Goal: Task Accomplishment & Management: Manage account settings

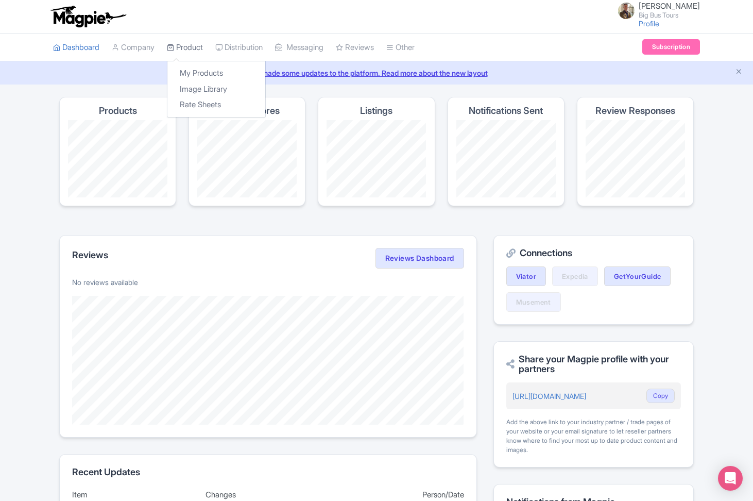
click at [203, 47] on link "Product" at bounding box center [185, 47] width 36 height 28
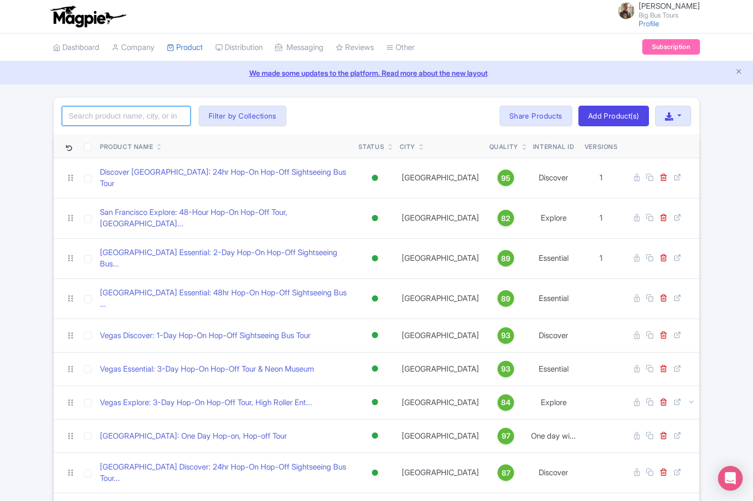
click at [136, 120] on input "search" at bounding box center [126, 116] width 129 height 20
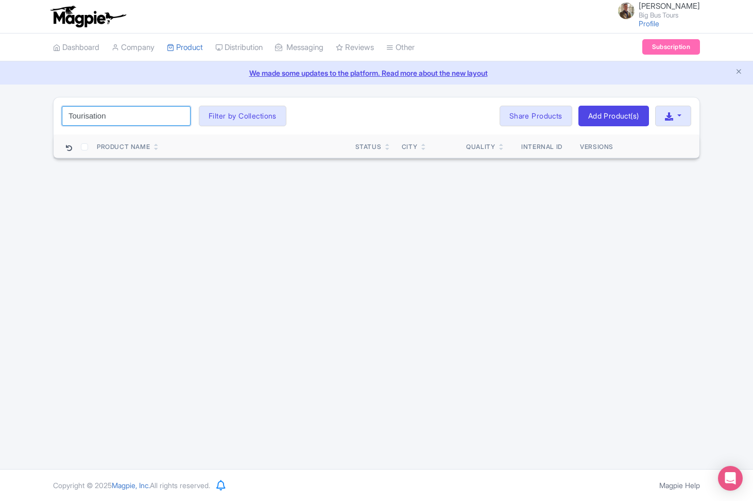
type input "Tourisation"
click button "Search" at bounding box center [0, 0] width 0 height 0
click at [245, 118] on button "Filter by Collections" at bounding box center [243, 116] width 88 height 21
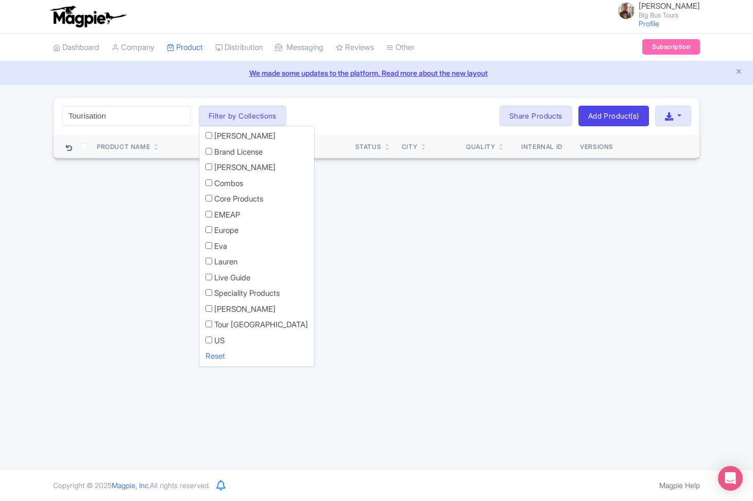
click at [356, 305] on div "Nicholas Merrett Big Bus Tours Profile Users Settings Sign out Dashboard Compan…" at bounding box center [376, 234] width 753 height 469
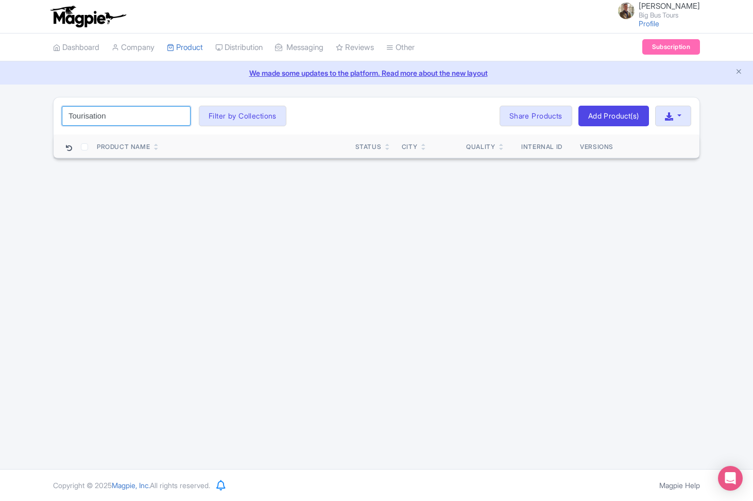
click at [180, 116] on input "Tourisation" at bounding box center [126, 116] width 129 height 20
click at [152, 116] on input "search" at bounding box center [126, 116] width 129 height 20
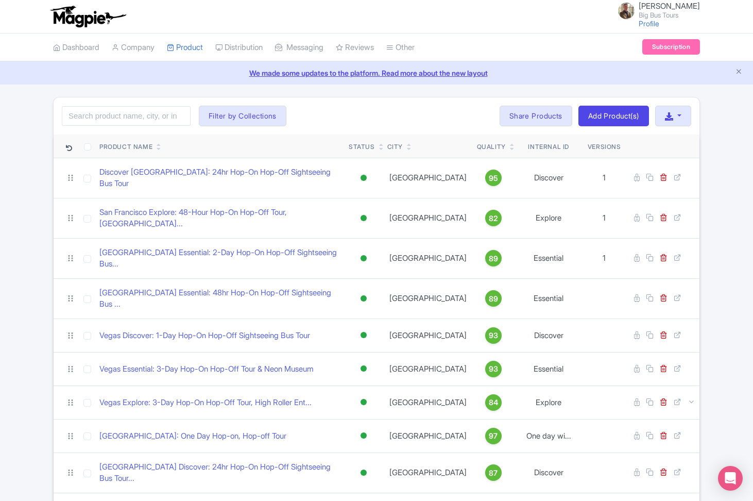
click at [503, 24] on div "Nicholas Merrett Big Bus Tours Profile Users Settings Sign out" at bounding box center [376, 16] width 647 height 29
click at [117, 114] on input "search" at bounding box center [126, 116] width 129 height 20
type input "Florence"
click button "Search" at bounding box center [0, 0] width 0 height 0
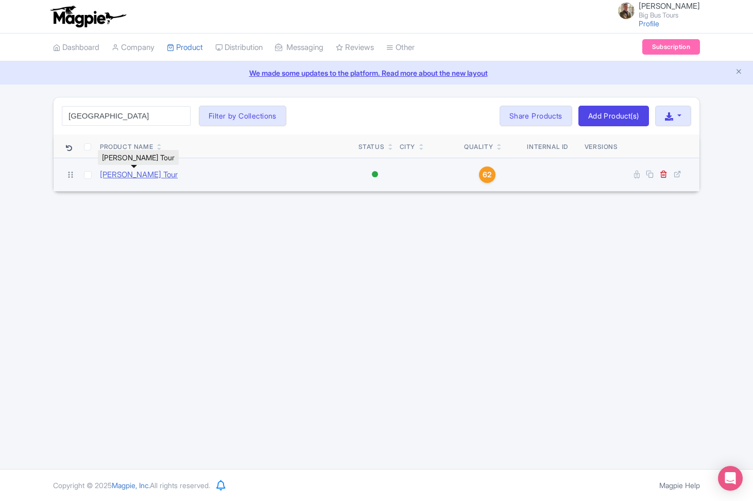
click at [118, 172] on link "[PERSON_NAME] Tour" at bounding box center [139, 175] width 78 height 12
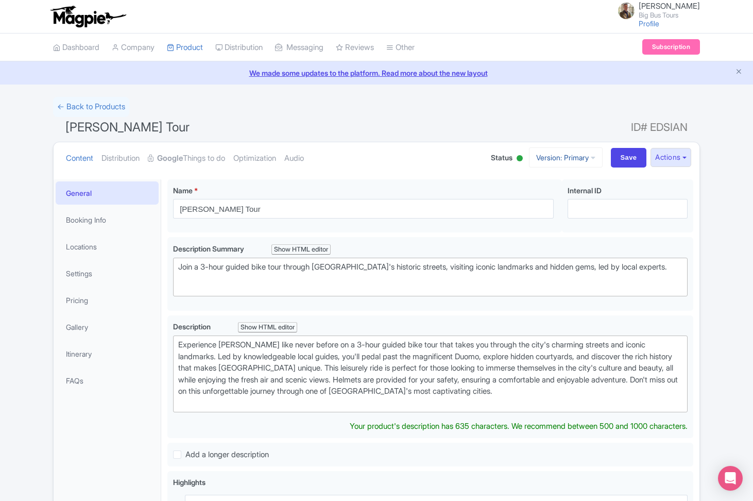
click at [583, 158] on link "Version: Primary" at bounding box center [566, 157] width 74 height 20
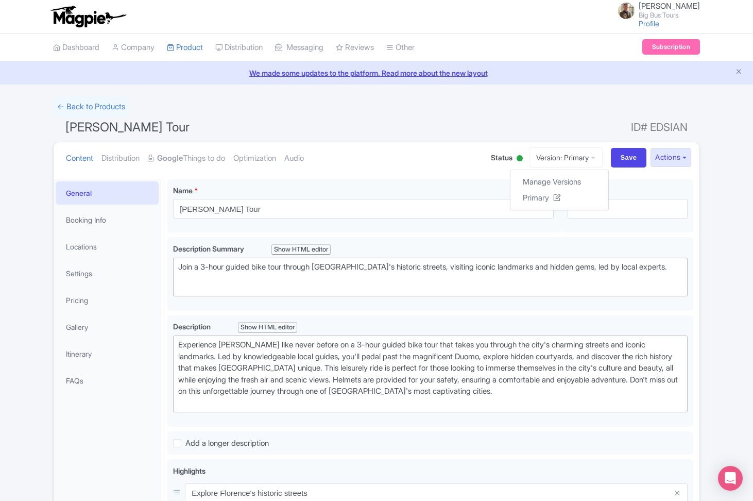
click at [583, 133] on h1 "Florence Bike Tour ID# EDSIAN" at bounding box center [376, 129] width 647 height 25
click at [688, 159] on button "Actions" at bounding box center [671, 157] width 41 height 19
click at [714, 197] on div "← Back to Products Florence Bike Tour ID# EDSIAN Content Distribution Google Th…" at bounding box center [376, 454] width 753 height 715
click at [199, 121] on h1 "Florence Bike Tour ID# EDSIAN" at bounding box center [376, 129] width 647 height 25
click at [97, 422] on div "General Booking Info Locations Settings Pricing Gallery Itinerary FAQs" at bounding box center [108, 495] width 108 height 632
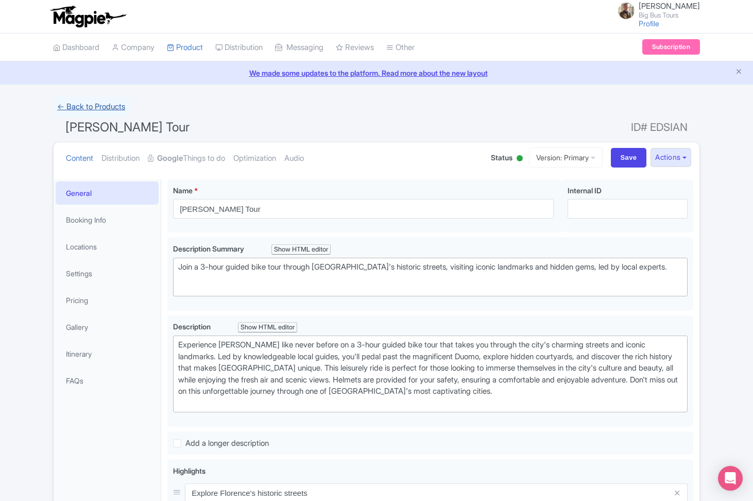
click at [71, 109] on link "← Back to Products" at bounding box center [91, 107] width 76 height 20
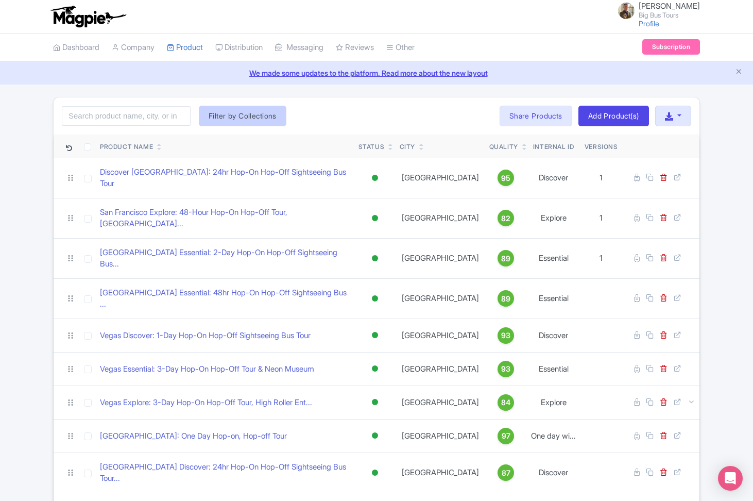
click at [234, 116] on button "Filter by Collections" at bounding box center [243, 116] width 88 height 21
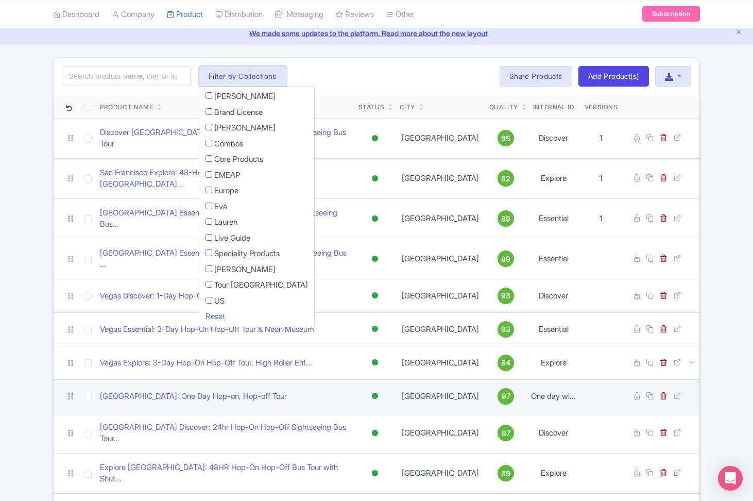
scroll to position [29, 0]
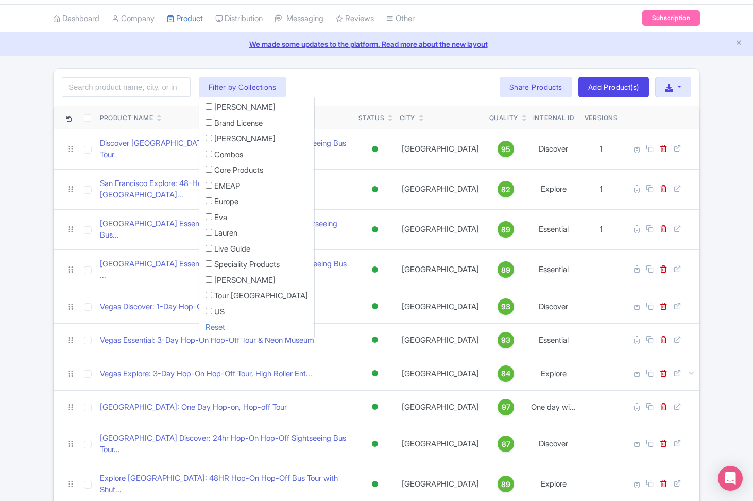
click at [327, 86] on div "Search Filter by Collections Andrew Brand License Brian Combos Core Products EM…" at bounding box center [377, 87] width 646 height 37
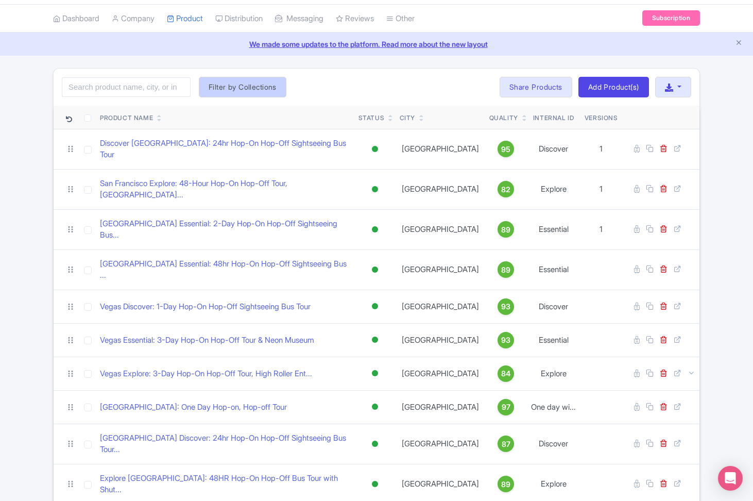
click at [261, 84] on button "Filter by Collections" at bounding box center [243, 87] width 88 height 21
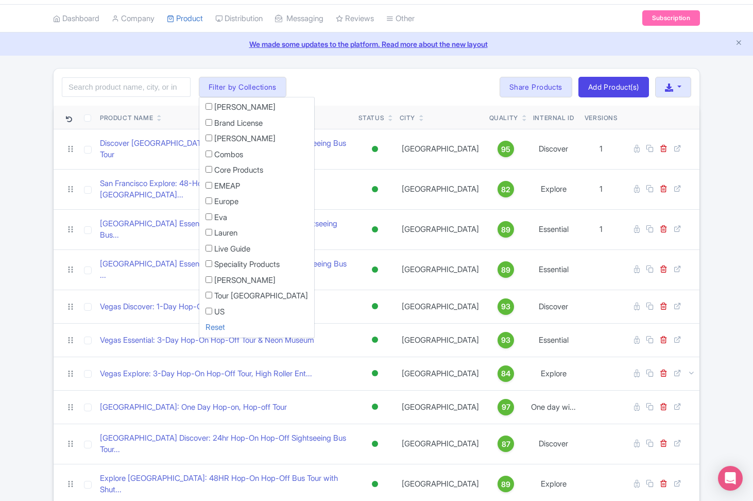
click at [311, 91] on div "Search Filter by Collections Andrew Brand License Brian Combos Core Products EM…" at bounding box center [377, 87] width 646 height 37
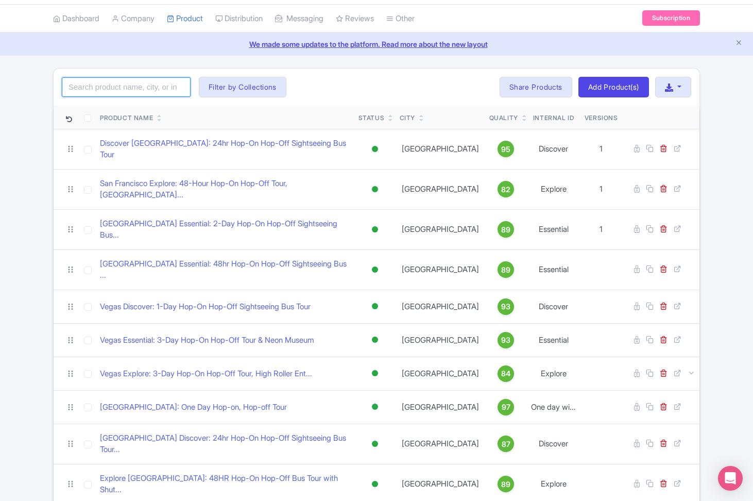
click at [116, 87] on input "search" at bounding box center [126, 87] width 129 height 20
type input "Florence"
click button "Search" at bounding box center [0, 0] width 0 height 0
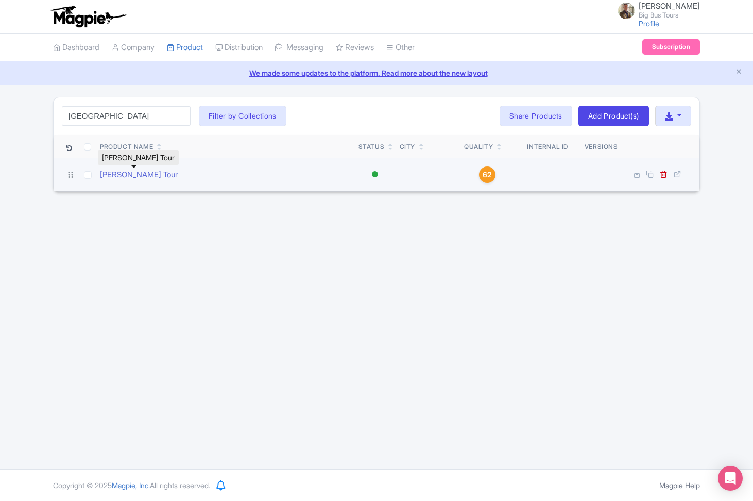
click at [140, 176] on link "[PERSON_NAME] Tour" at bounding box center [139, 175] width 78 height 12
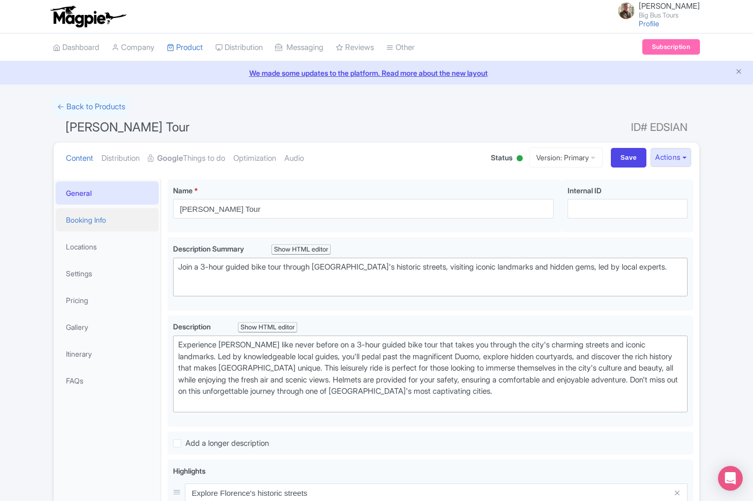
click at [102, 219] on link "Booking Info" at bounding box center [107, 219] width 103 height 23
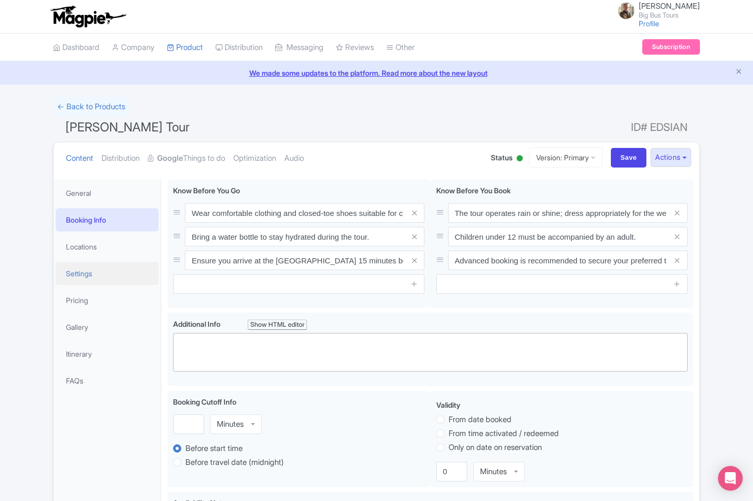
drag, startPoint x: 87, startPoint y: 275, endPoint x: 112, endPoint y: 275, distance: 25.8
click at [87, 275] on link "Settings" at bounding box center [107, 273] width 103 height 23
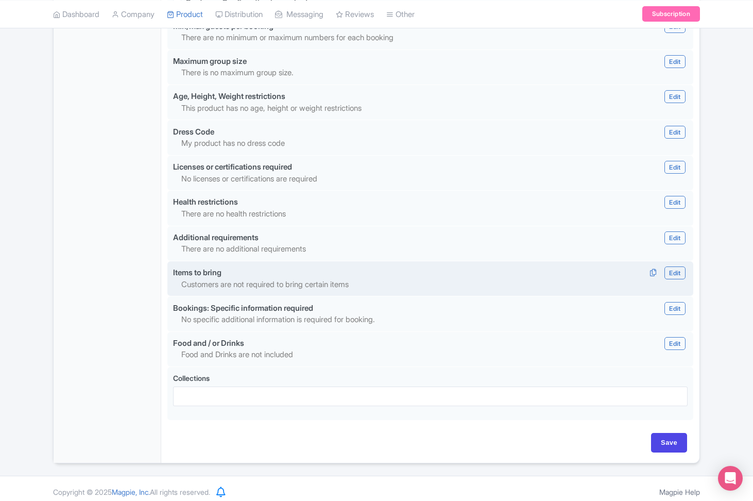
scroll to position [834, 0]
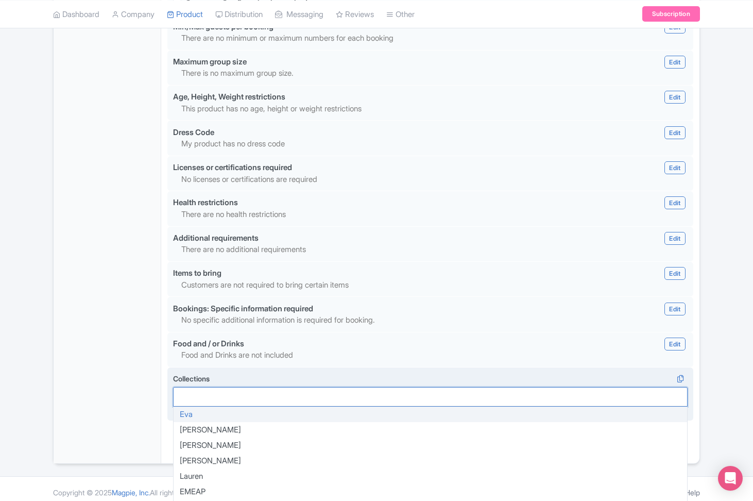
drag, startPoint x: 244, startPoint y: 385, endPoint x: 254, endPoint y: 384, distance: 10.4
click at [244, 387] on div at bounding box center [430, 397] width 515 height 20
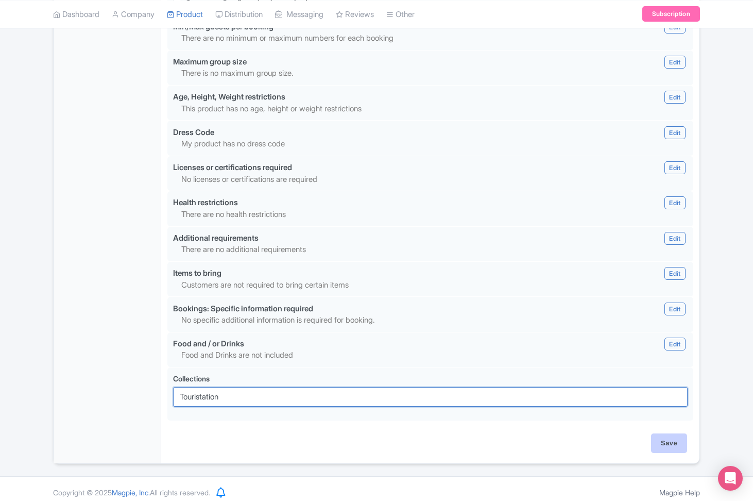
type input "Touristation"
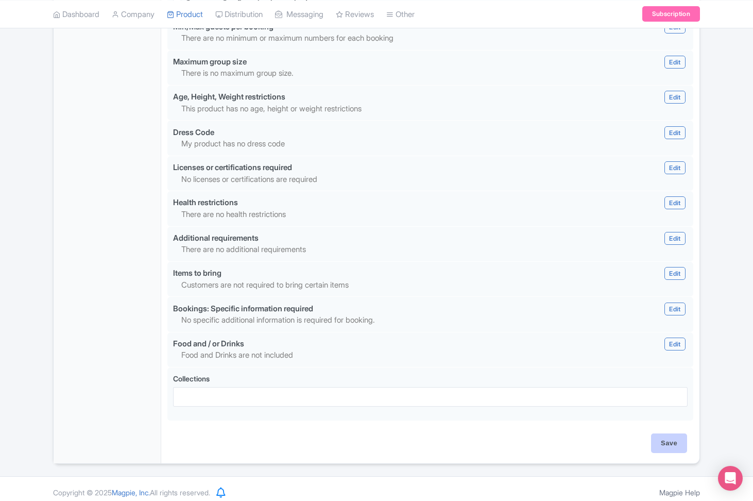
click at [668, 433] on input "Save" at bounding box center [669, 443] width 36 height 20
type input "Saving..."
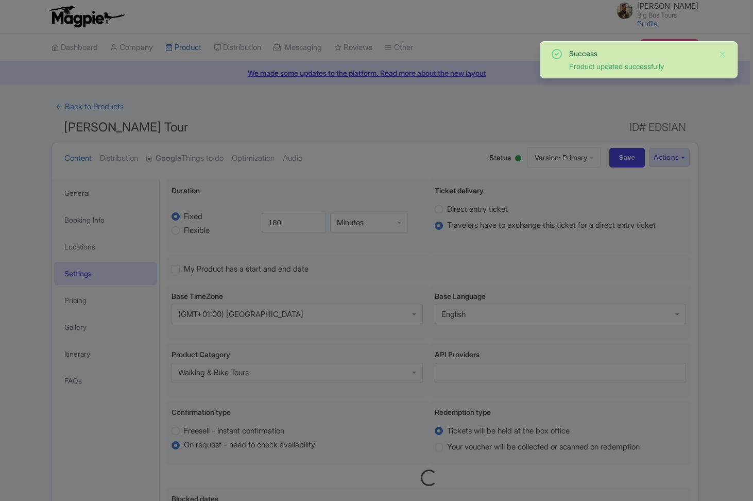
scroll to position [179, 0]
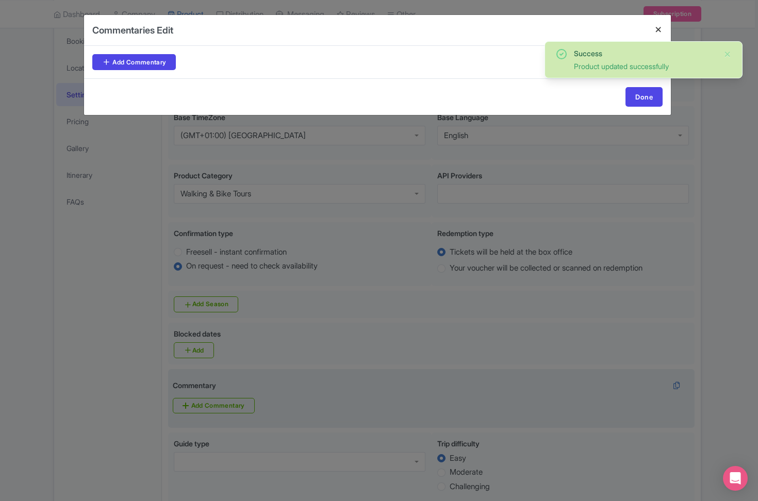
click at [659, 24] on h4 at bounding box center [658, 29] width 25 height 29
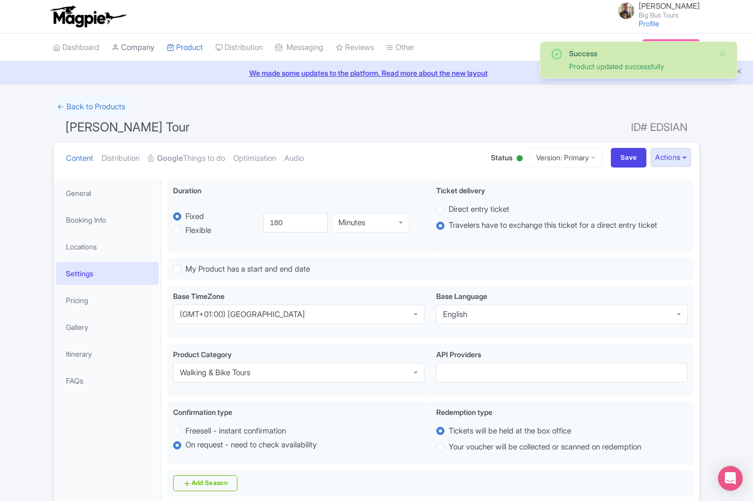
scroll to position [0, 0]
click at [89, 108] on link "← Back to Products" at bounding box center [91, 107] width 76 height 20
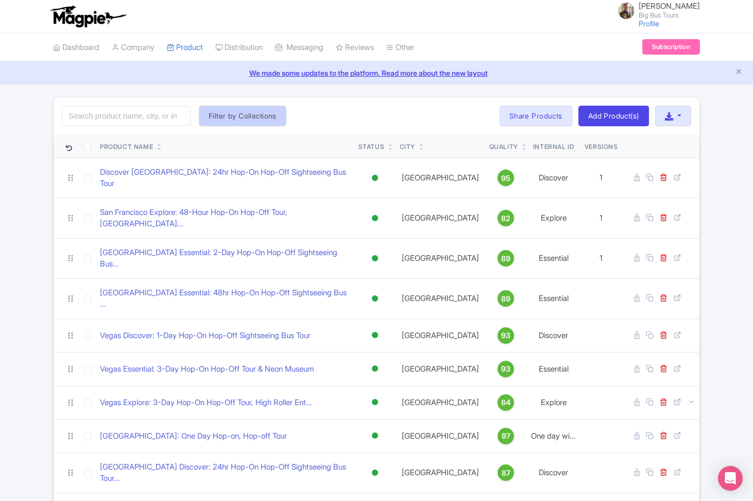
click at [235, 114] on button "Filter by Collections" at bounding box center [243, 116] width 88 height 21
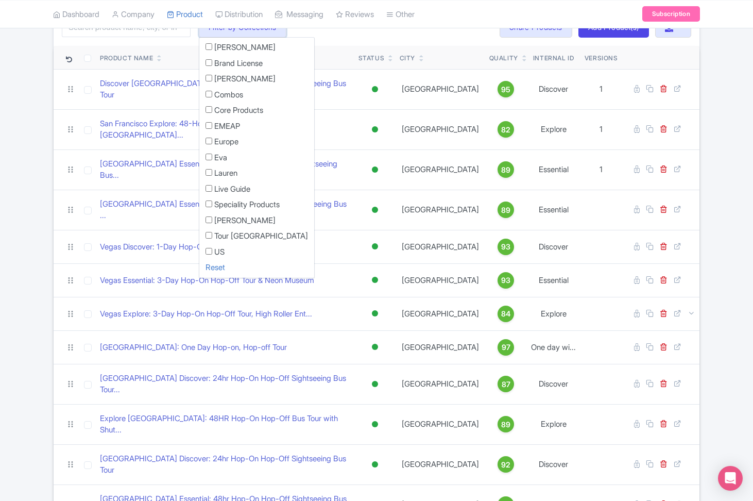
scroll to position [92, 0]
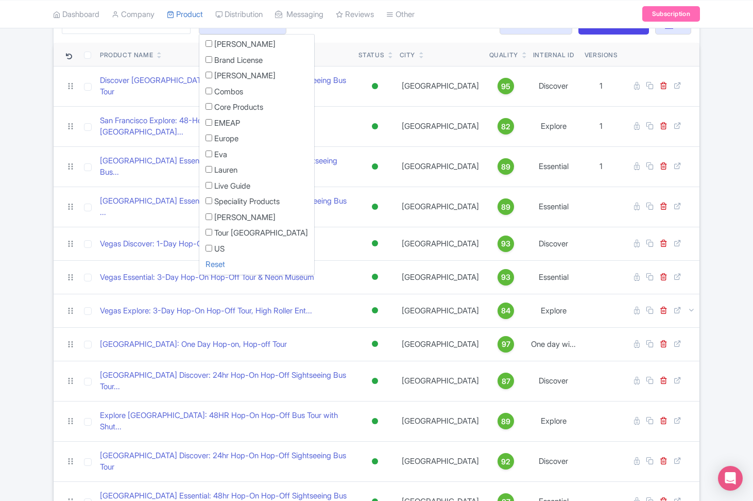
click at [313, 33] on div "Search Filter by Collections Andrew Brand License Brian Combos Core Products EM…" at bounding box center [377, 24] width 646 height 37
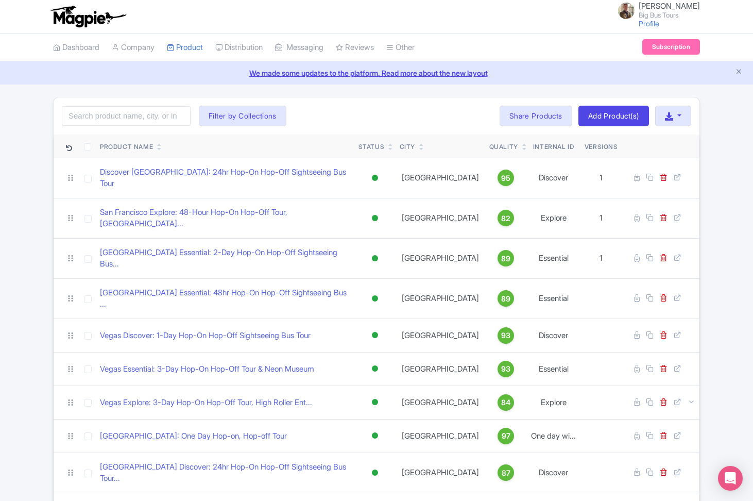
scroll to position [0, 0]
click at [122, 111] on input "search" at bounding box center [126, 116] width 129 height 20
type input "Florence"
click button "Search" at bounding box center [0, 0] width 0 height 0
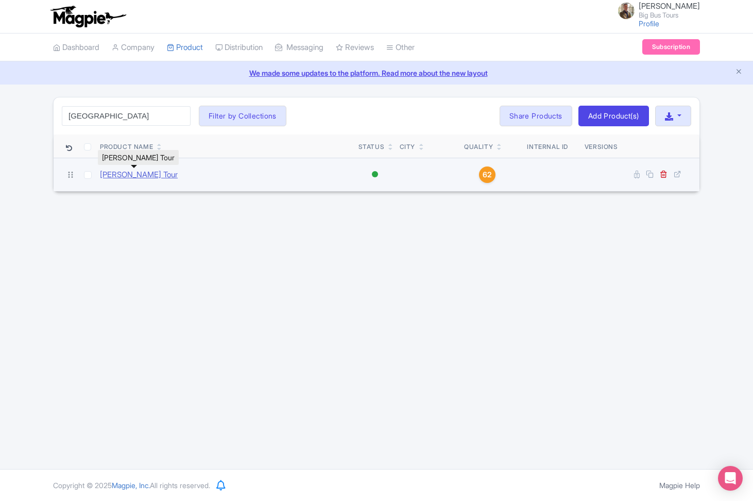
click at [156, 177] on link "[PERSON_NAME] Tour" at bounding box center [139, 175] width 78 height 12
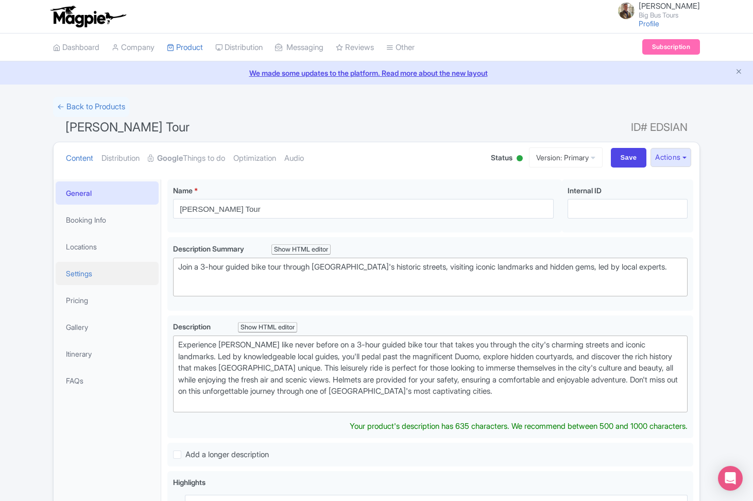
click at [78, 276] on link "Settings" at bounding box center [107, 273] width 103 height 23
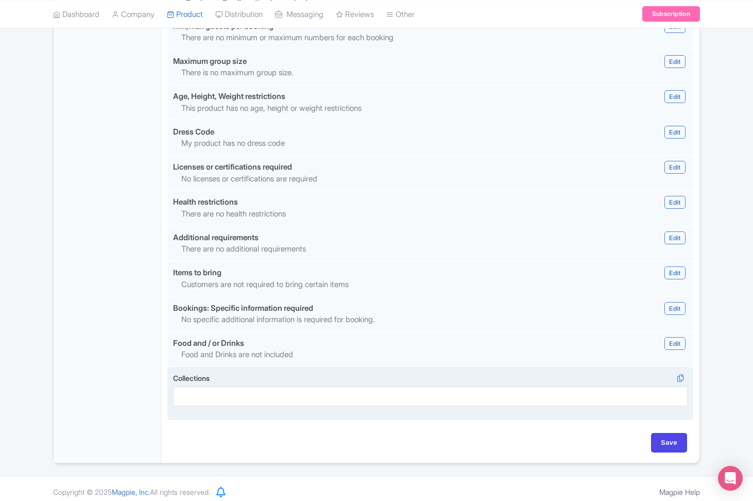
scroll to position [834, 0]
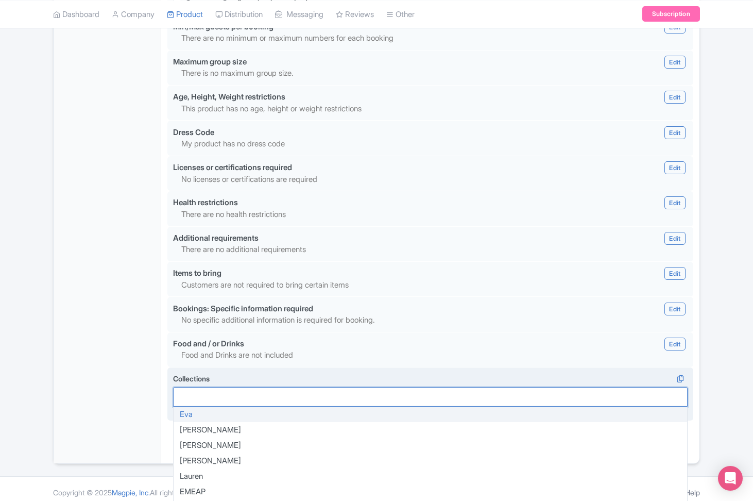
click at [228, 391] on div at bounding box center [430, 397] width 515 height 20
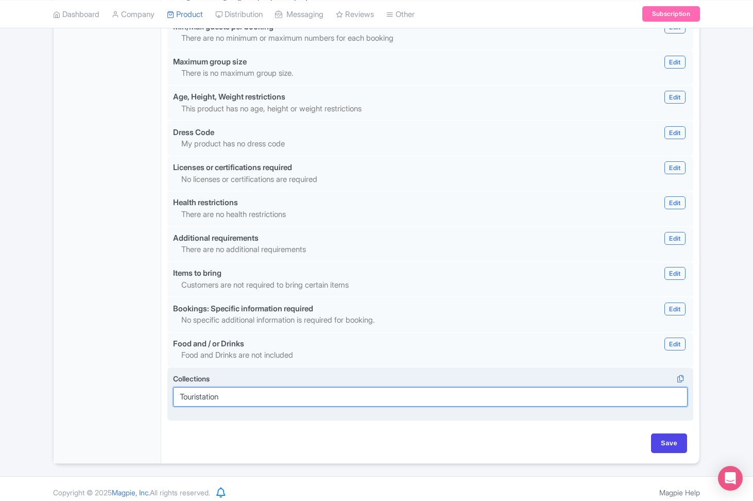
click at [350, 392] on div at bounding box center [430, 397] width 515 height 20
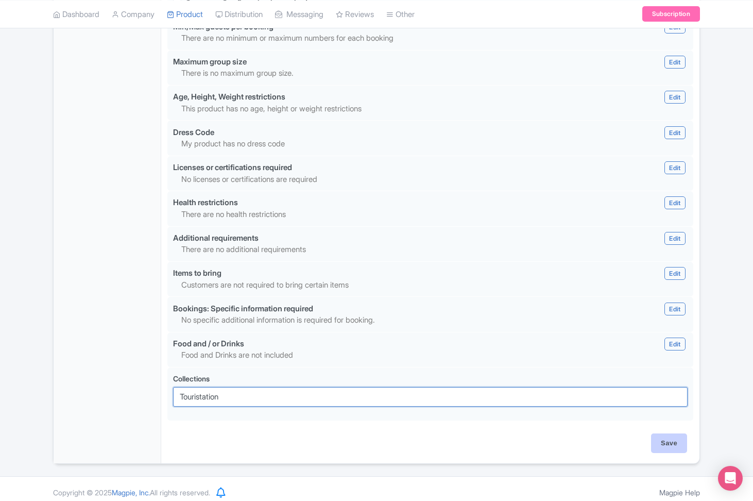
type input "Touristation"
click at [673, 436] on input "Save" at bounding box center [669, 443] width 36 height 20
type input "Saving..."
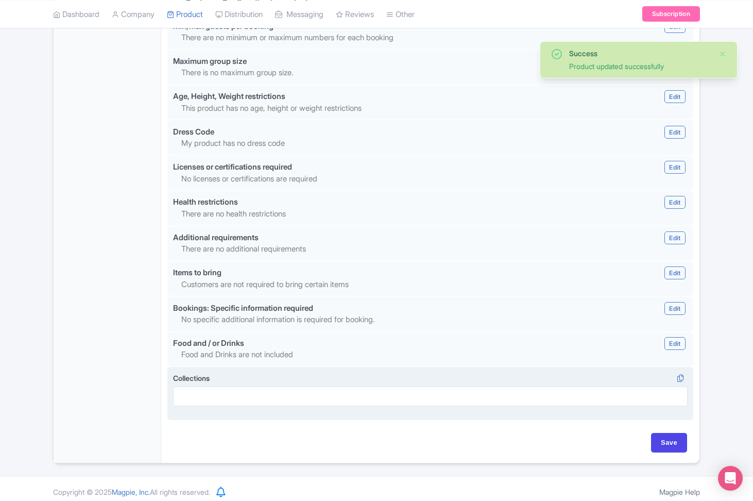
scroll to position [834, 0]
click at [227, 389] on div at bounding box center [430, 397] width 515 height 20
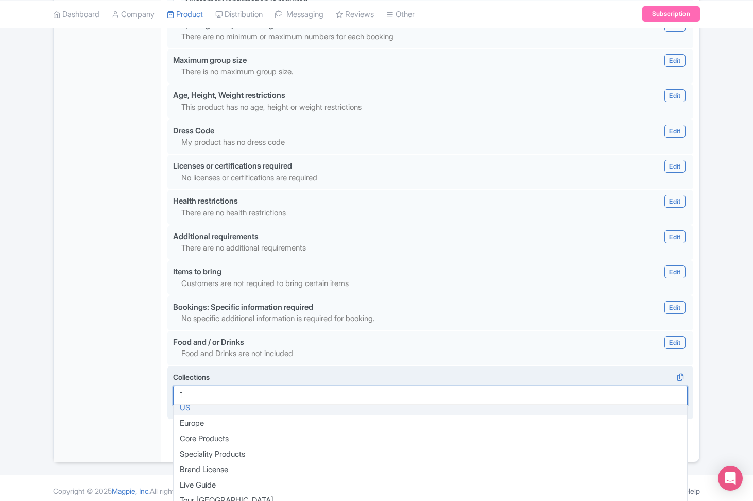
scroll to position [0, 0]
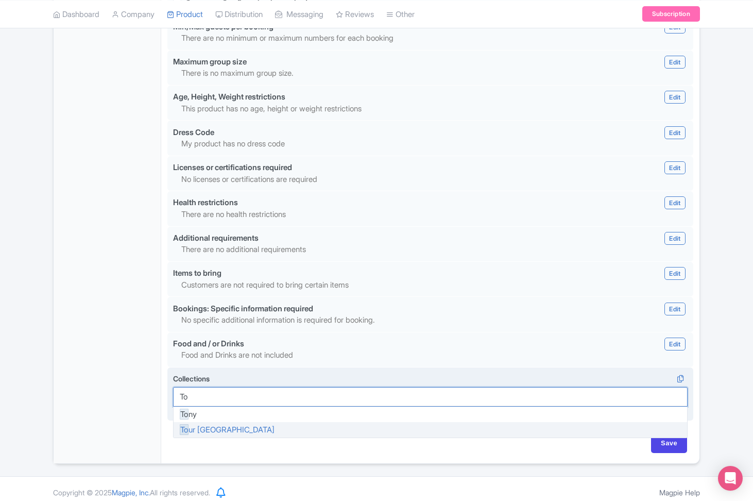
type input "T"
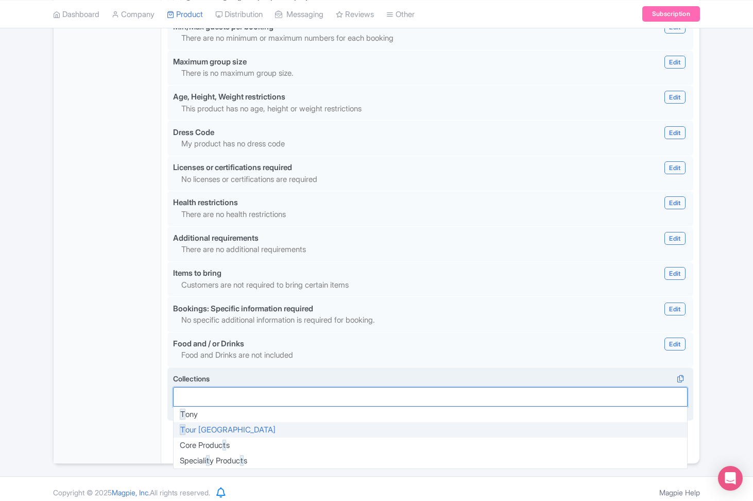
scroll to position [113, 0]
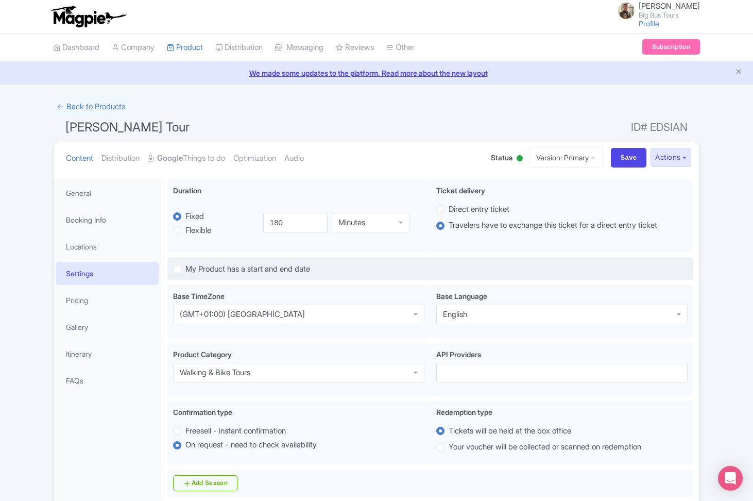
scroll to position [0, 0]
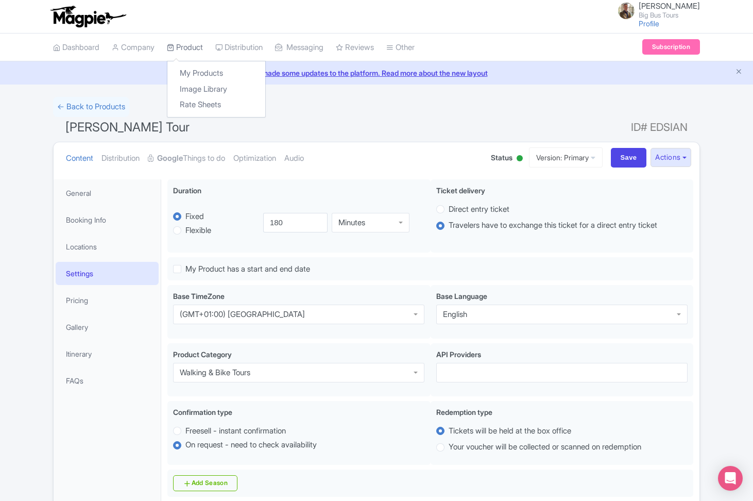
click at [198, 44] on link "Product" at bounding box center [185, 47] width 36 height 28
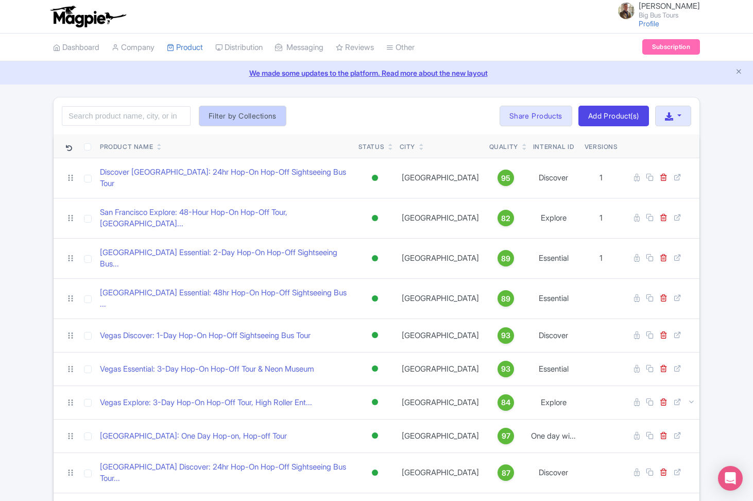
click at [272, 118] on button "Filter by Collections" at bounding box center [243, 116] width 88 height 21
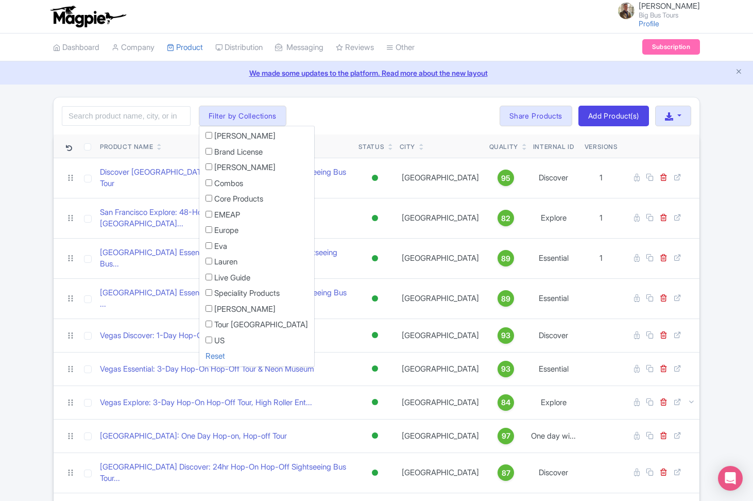
click at [443, 108] on div "Search Filter by Collections [PERSON_NAME] License [PERSON_NAME] Combos Core Pr…" at bounding box center [377, 115] width 646 height 37
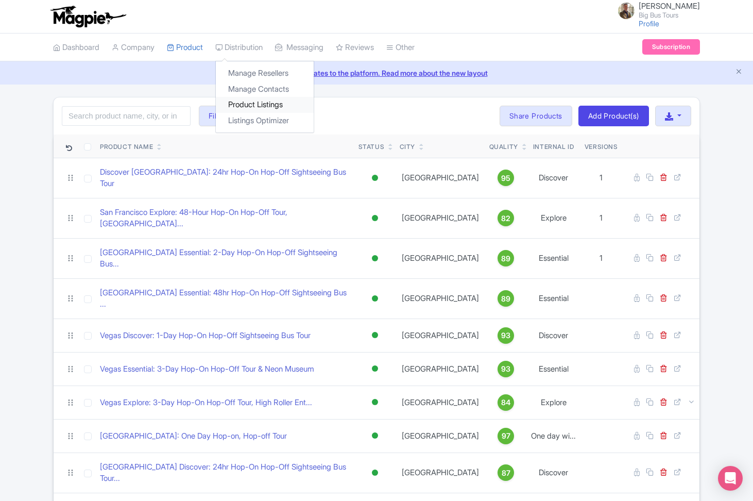
click at [257, 101] on link "Product Listings" at bounding box center [265, 105] width 98 height 16
